Goal: Task Accomplishment & Management: Use online tool/utility

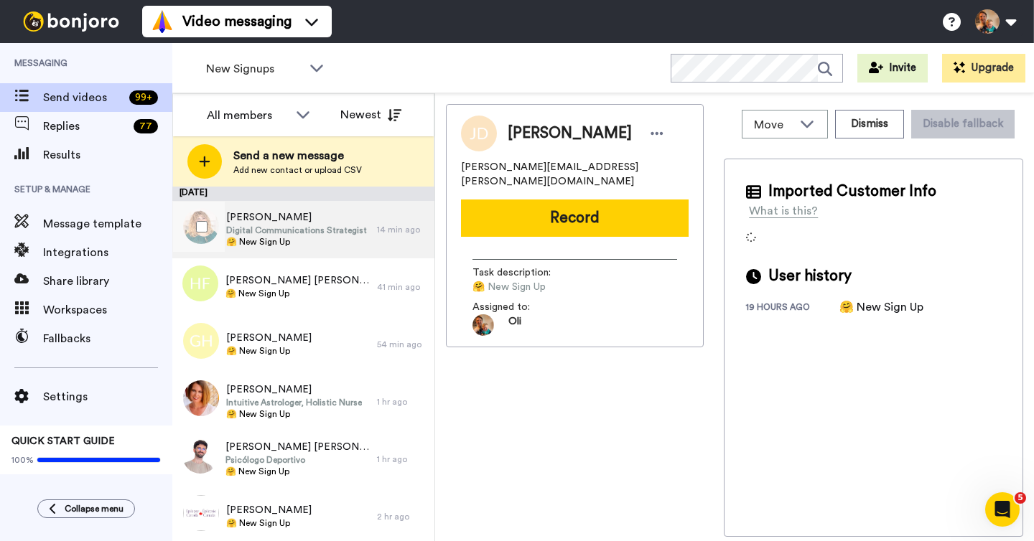
click at [337, 246] on span "🤗 New Sign Up" at bounding box center [296, 241] width 141 height 11
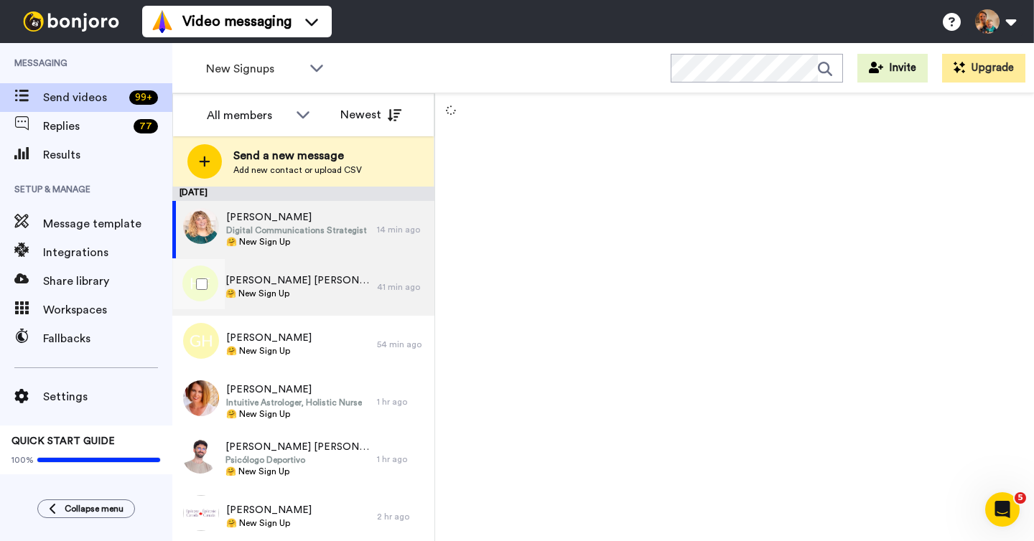
click at [337, 292] on div "Hagen Fulford 🤗 New Sign Up" at bounding box center [274, 286] width 205 height 57
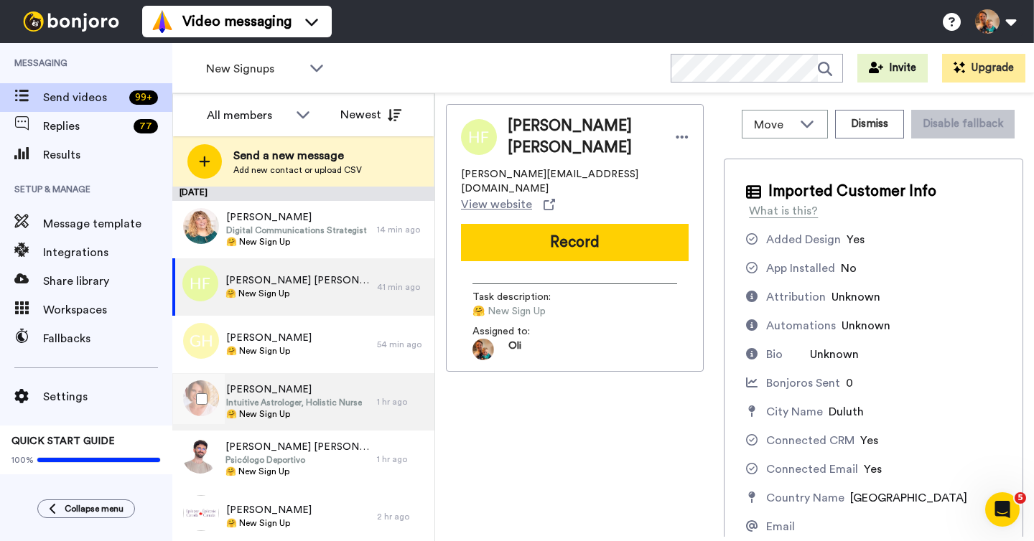
click at [347, 409] on span "🤗 New Sign Up" at bounding box center [294, 414] width 136 height 11
